Goal: Information Seeking & Learning: Learn about a topic

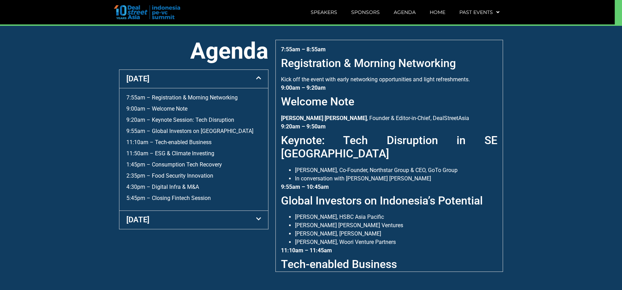
scroll to position [266, 0]
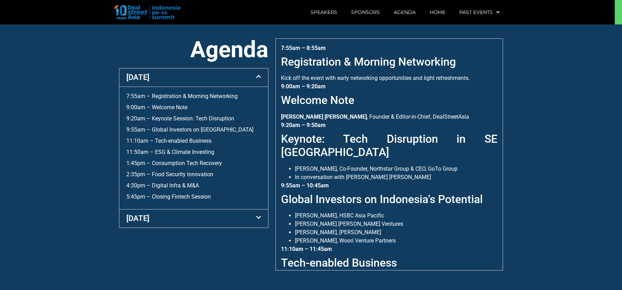
click at [192, 193] on div "5:45pm – Closing Fintech Session" at bounding box center [193, 197] width 135 height 8
click at [192, 197] on link "5:45pm – Closing Fintech Session" at bounding box center [168, 196] width 84 height 7
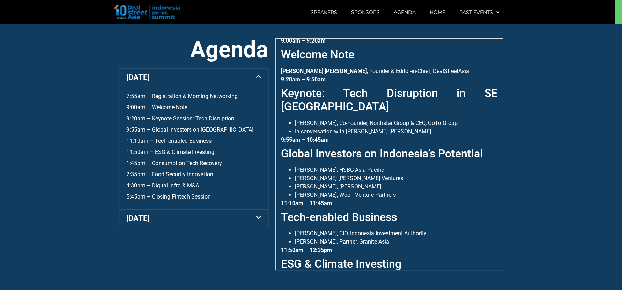
scroll to position [0, 0]
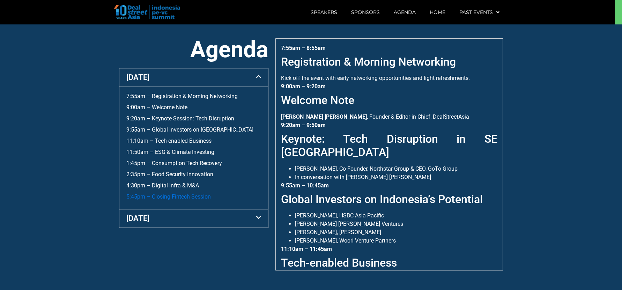
click at [193, 194] on link "5:45pm – Closing Fintech Session" at bounding box center [168, 196] width 84 height 7
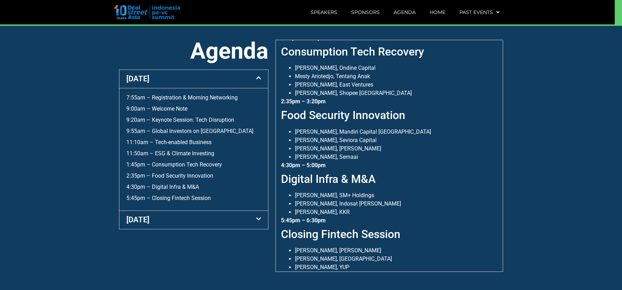
scroll to position [266, 0]
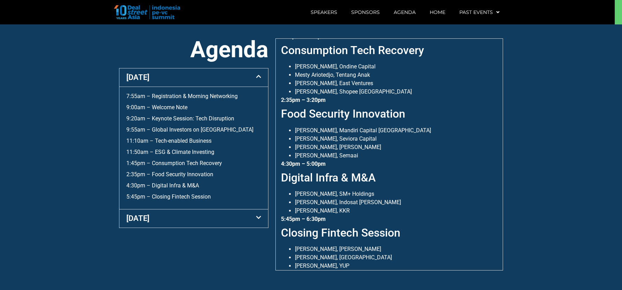
click at [200, 217] on div "[DATE]" at bounding box center [193, 218] width 149 height 18
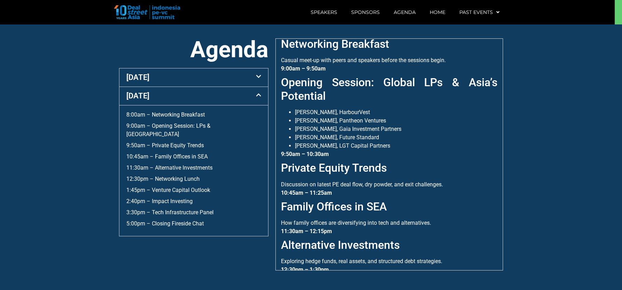
scroll to position [0, 0]
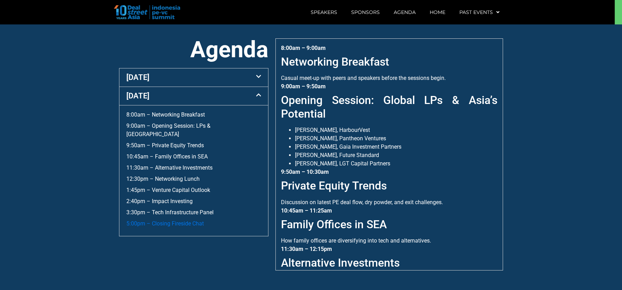
click at [176, 220] on link "5:00pm – Closing Fireside Chat" at bounding box center [164, 223] width 77 height 7
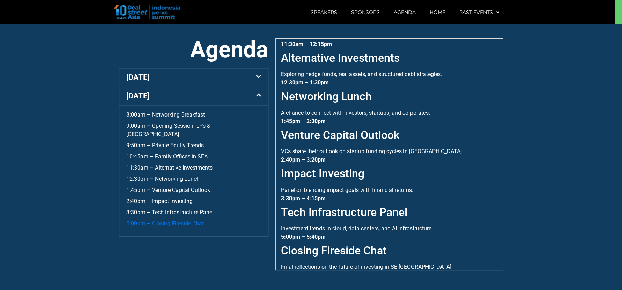
scroll to position [211, 0]
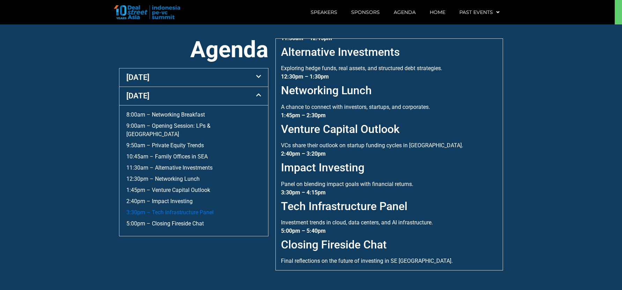
click at [184, 209] on link "3:30pm – Tech Infrastructure Panel" at bounding box center [169, 212] width 87 height 7
click at [188, 117] on link "8:00am – Networking Breakfast" at bounding box center [165, 114] width 79 height 7
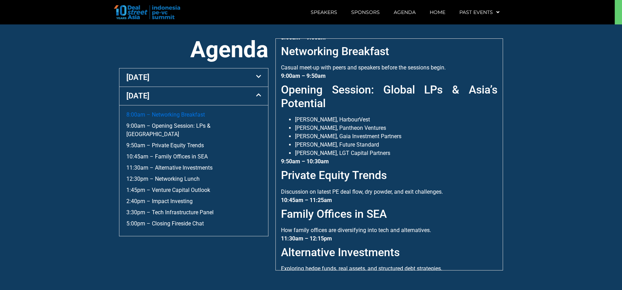
scroll to position [5, 0]
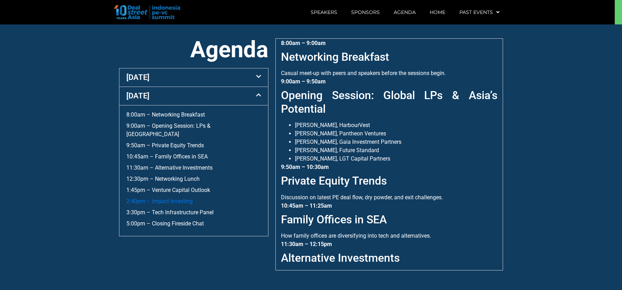
click at [176, 198] on link "2:40pm – Impact Investing" at bounding box center [159, 201] width 66 height 7
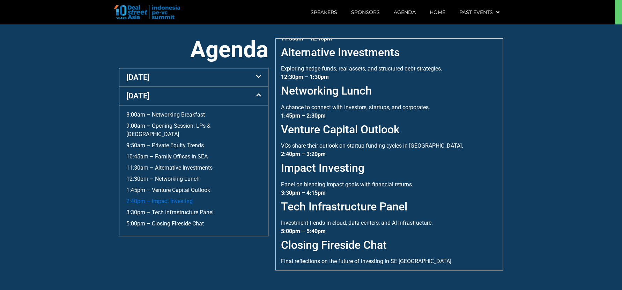
scroll to position [211, 0]
click at [334, 194] on div "3:30pm – 4:15pm Tech Infrastructure Panel Investment trends in cloud, data cent…" at bounding box center [389, 208] width 216 height 38
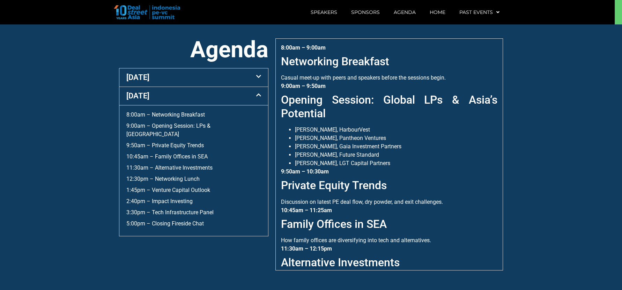
scroll to position [0, 0]
click at [189, 220] on link "5:00pm – Closing Fireside Chat" at bounding box center [164, 223] width 77 height 7
click at [204, 96] on div "[DATE]" at bounding box center [193, 96] width 149 height 18
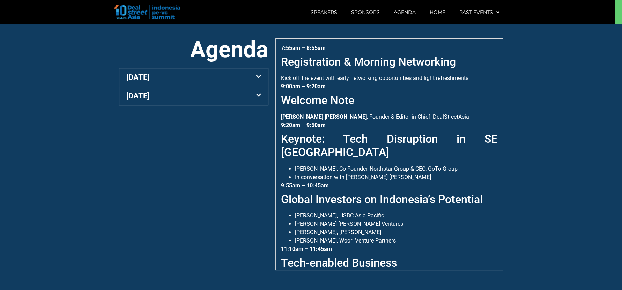
click at [204, 96] on div "[DATE]" at bounding box center [193, 96] width 149 height 18
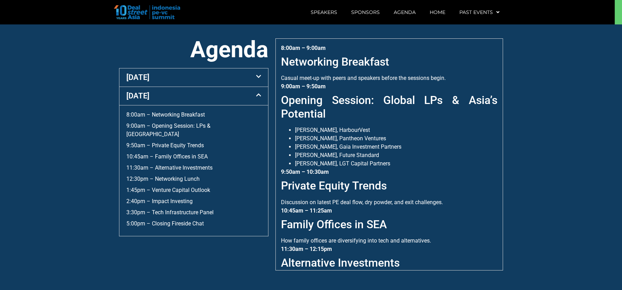
click at [204, 96] on div "[DATE]" at bounding box center [193, 96] width 149 height 18
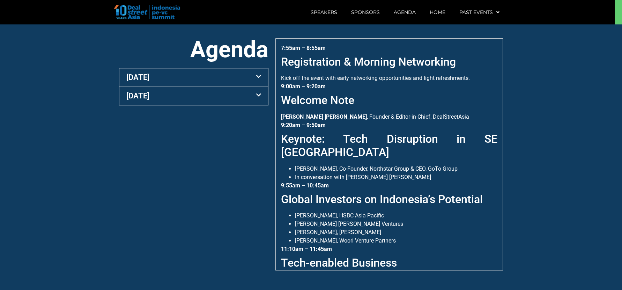
click at [204, 96] on div "[DATE]" at bounding box center [193, 96] width 149 height 18
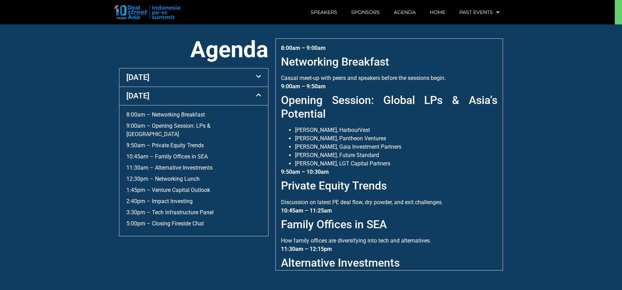
click at [237, 96] on div "[DATE]" at bounding box center [193, 96] width 149 height 18
